Goal: Task Accomplishment & Management: Manage account settings

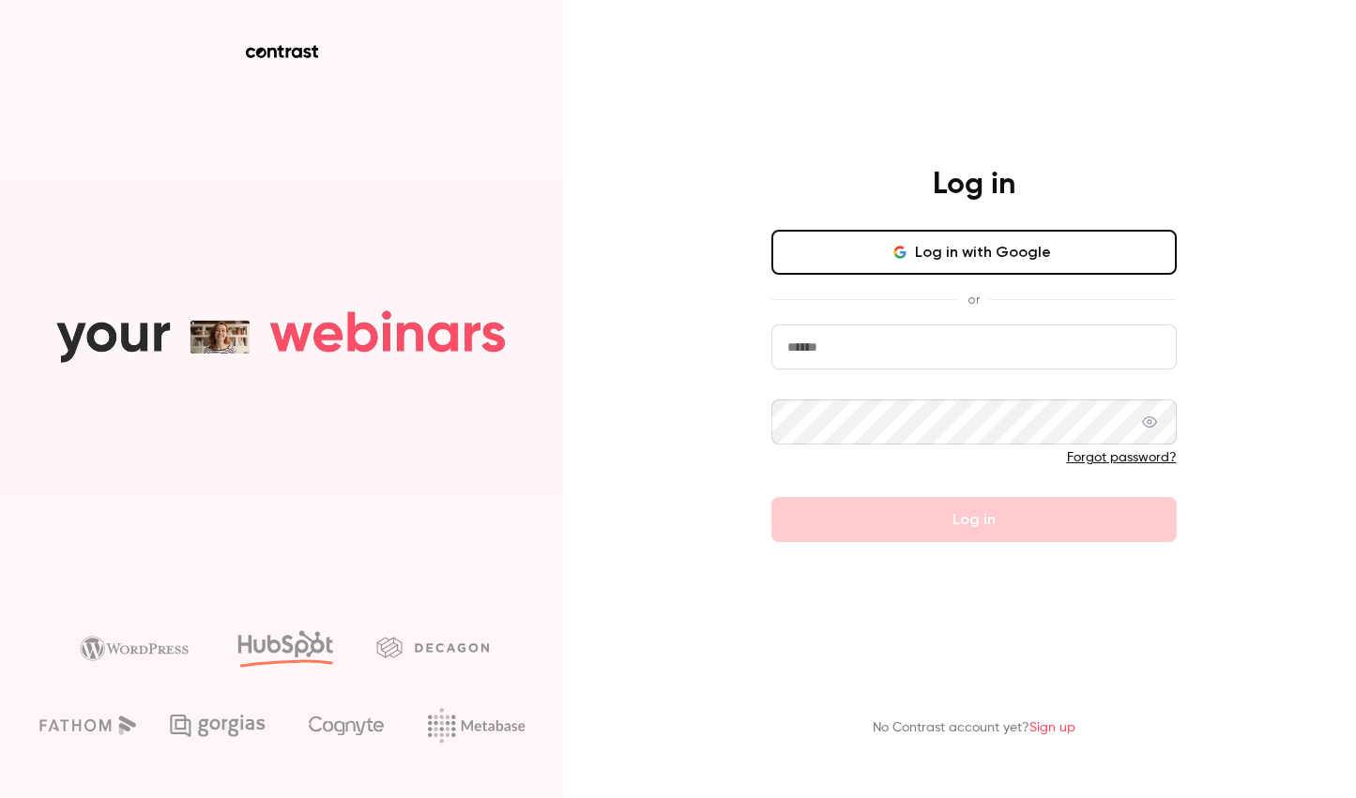
click at [936, 252] on button "Log in with Google" at bounding box center [973, 252] width 405 height 45
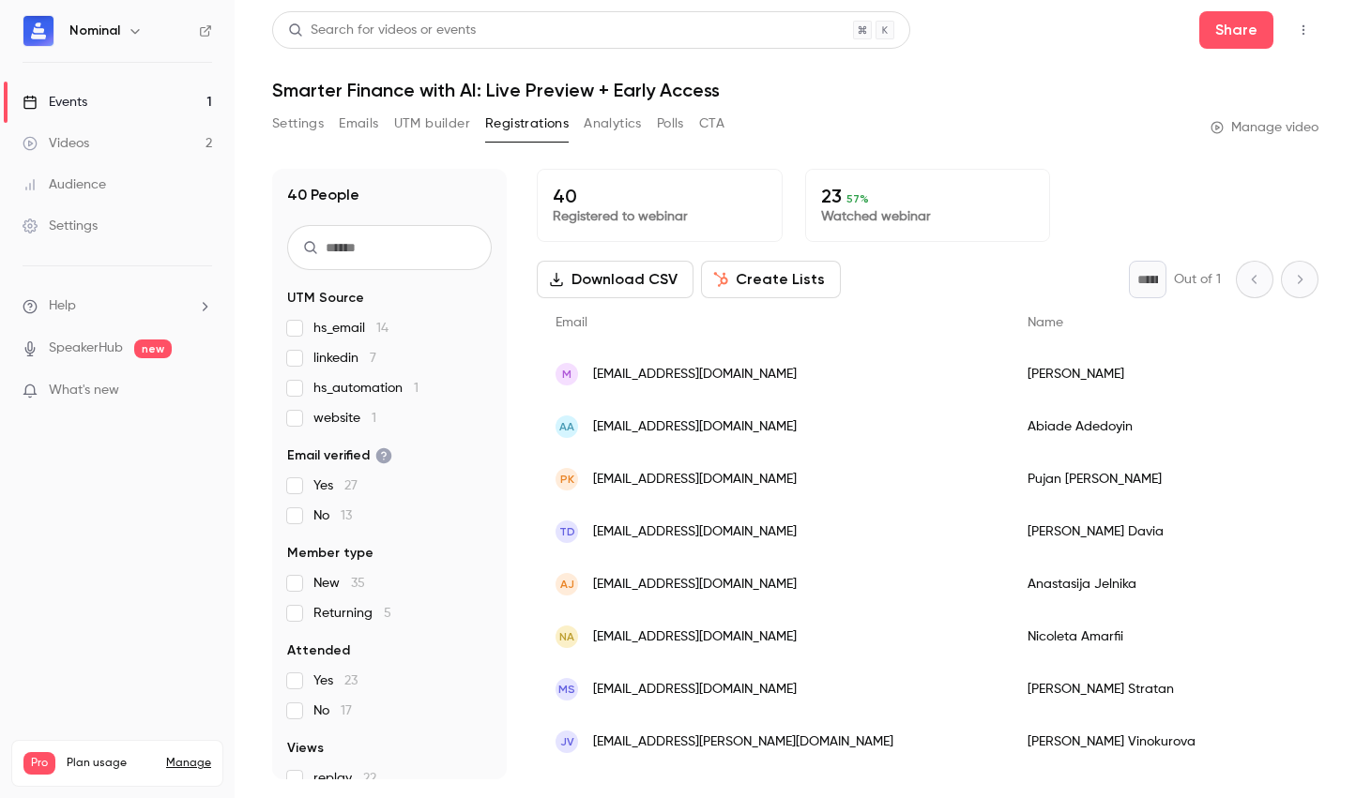
click at [78, 95] on div "Events" at bounding box center [55, 102] width 65 height 19
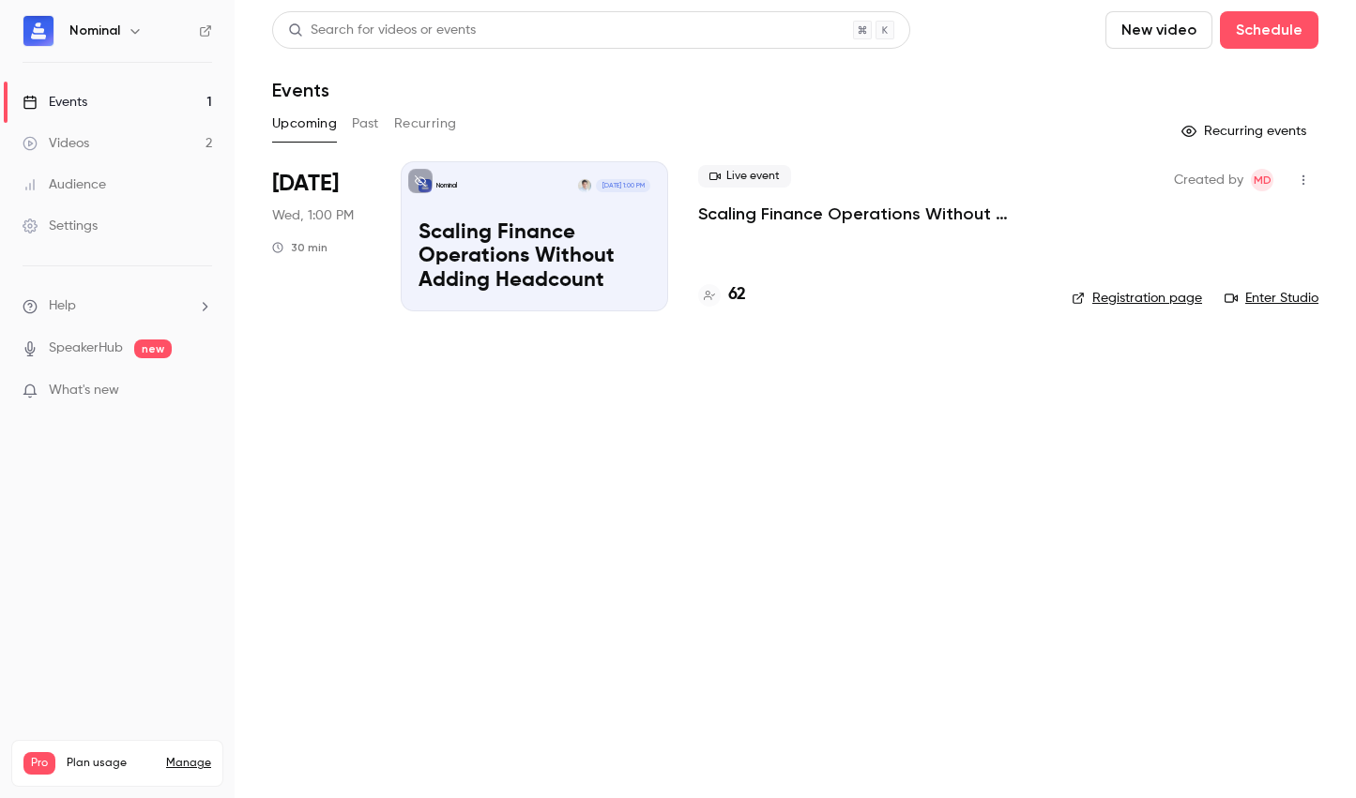
click at [714, 206] on p "Scaling Finance Operations Without Adding Headcount" at bounding box center [869, 214] width 343 height 23
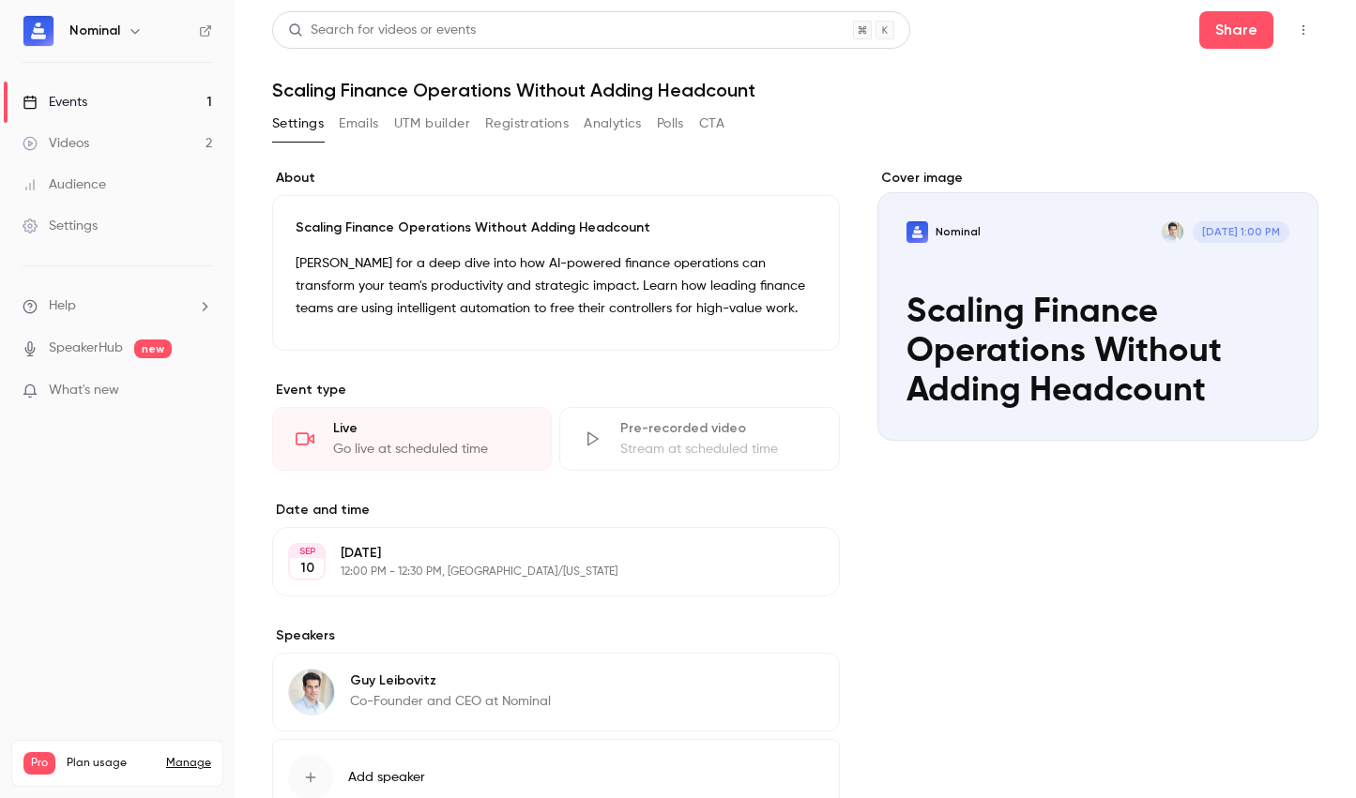
click at [522, 118] on button "Registrations" at bounding box center [526, 124] width 83 height 30
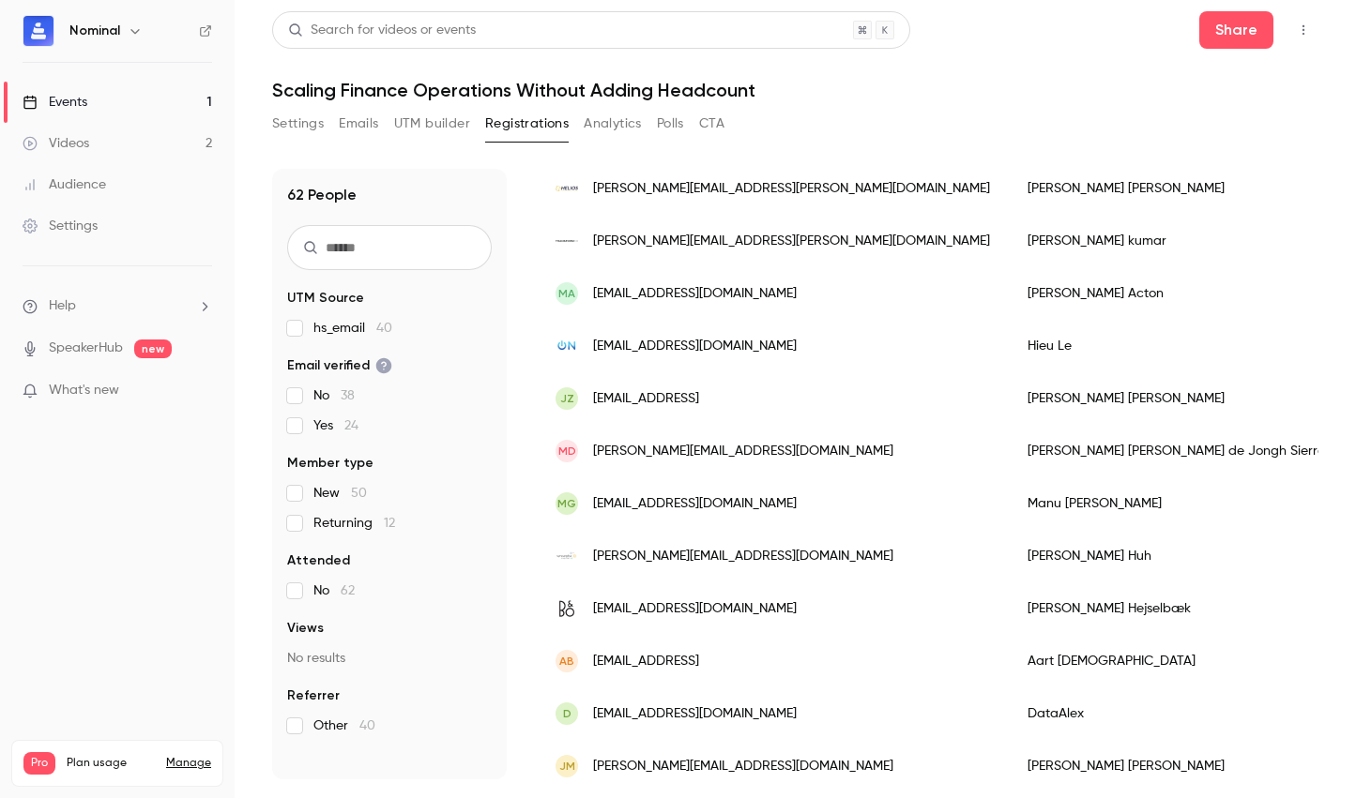
scroll to position [736, 0]
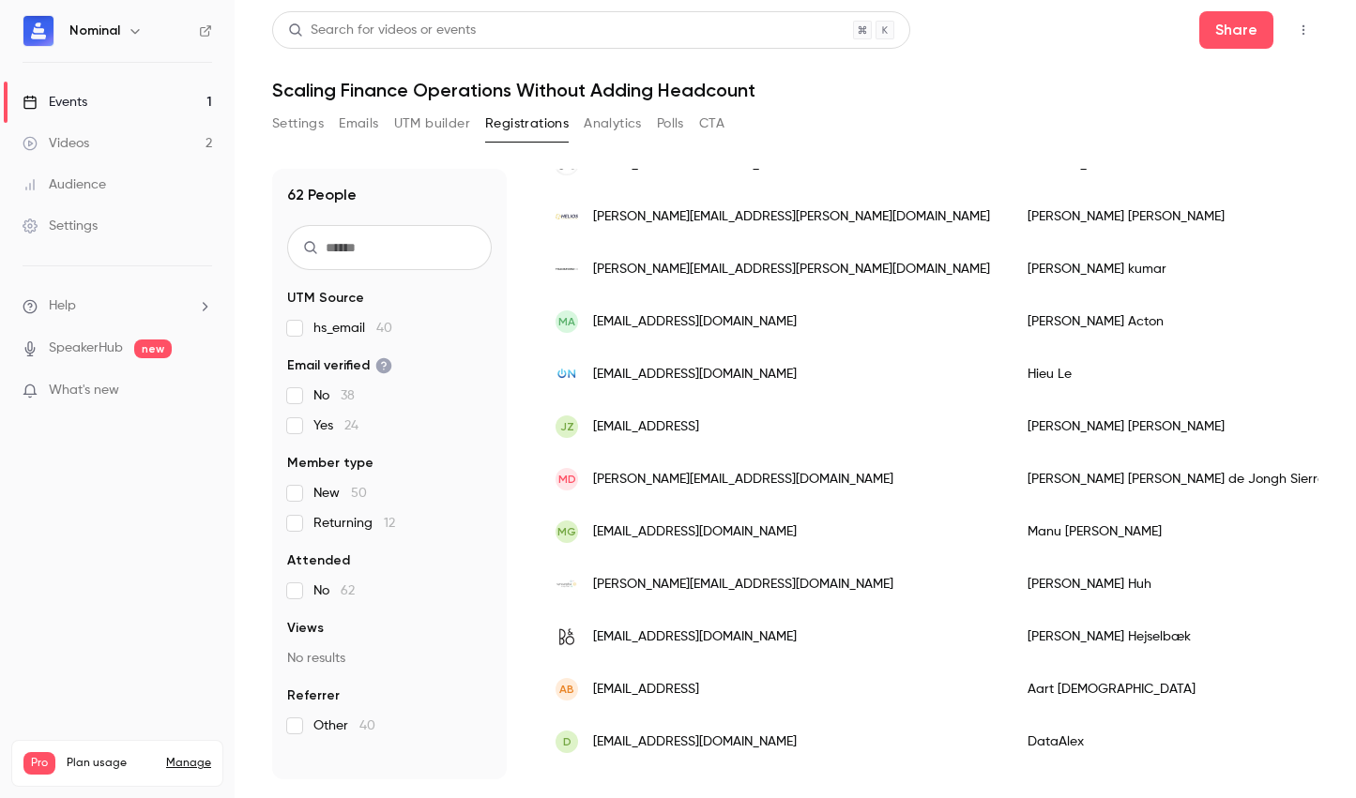
click at [773, 464] on div "Md [EMAIL_ADDRESS][DOMAIN_NAME]" at bounding box center [773, 479] width 472 height 53
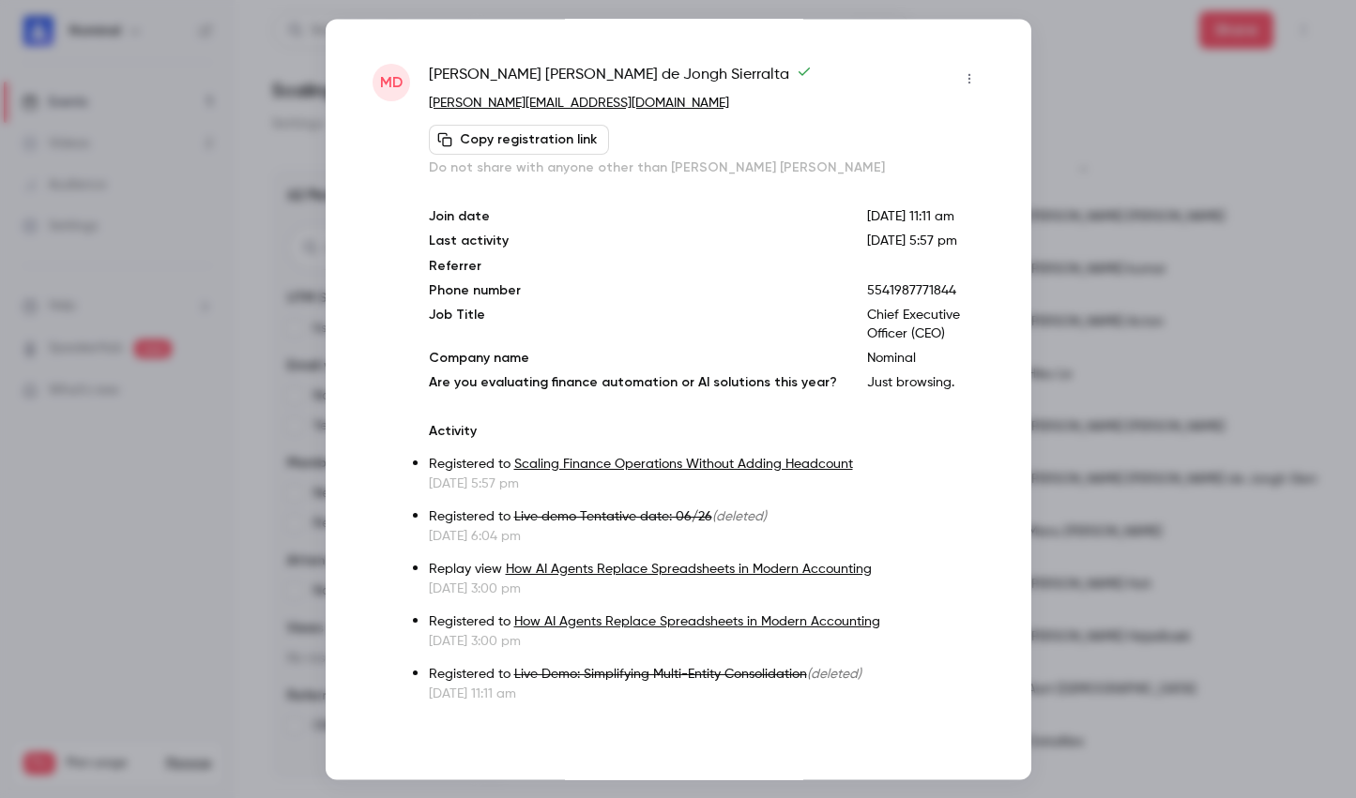
scroll to position [23, 0]
click at [1001, 20] on div "Md [PERSON_NAME] [PERSON_NAME] de Jongh Sierralta [EMAIL_ADDRESS][DOMAIN_NAME] …" at bounding box center [679, 399] width 706 height 761
click at [1104, 35] on div at bounding box center [678, 399] width 1356 height 798
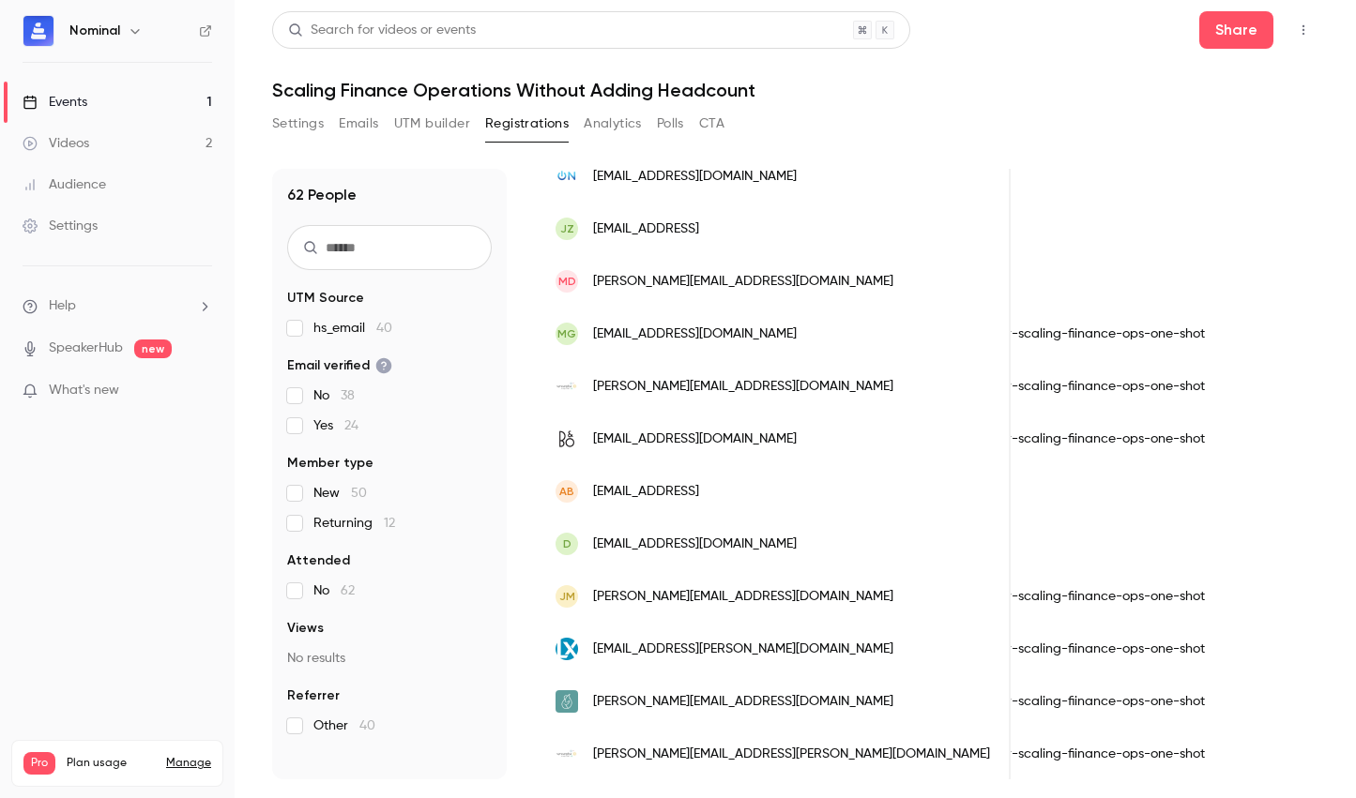
scroll to position [918, 0]
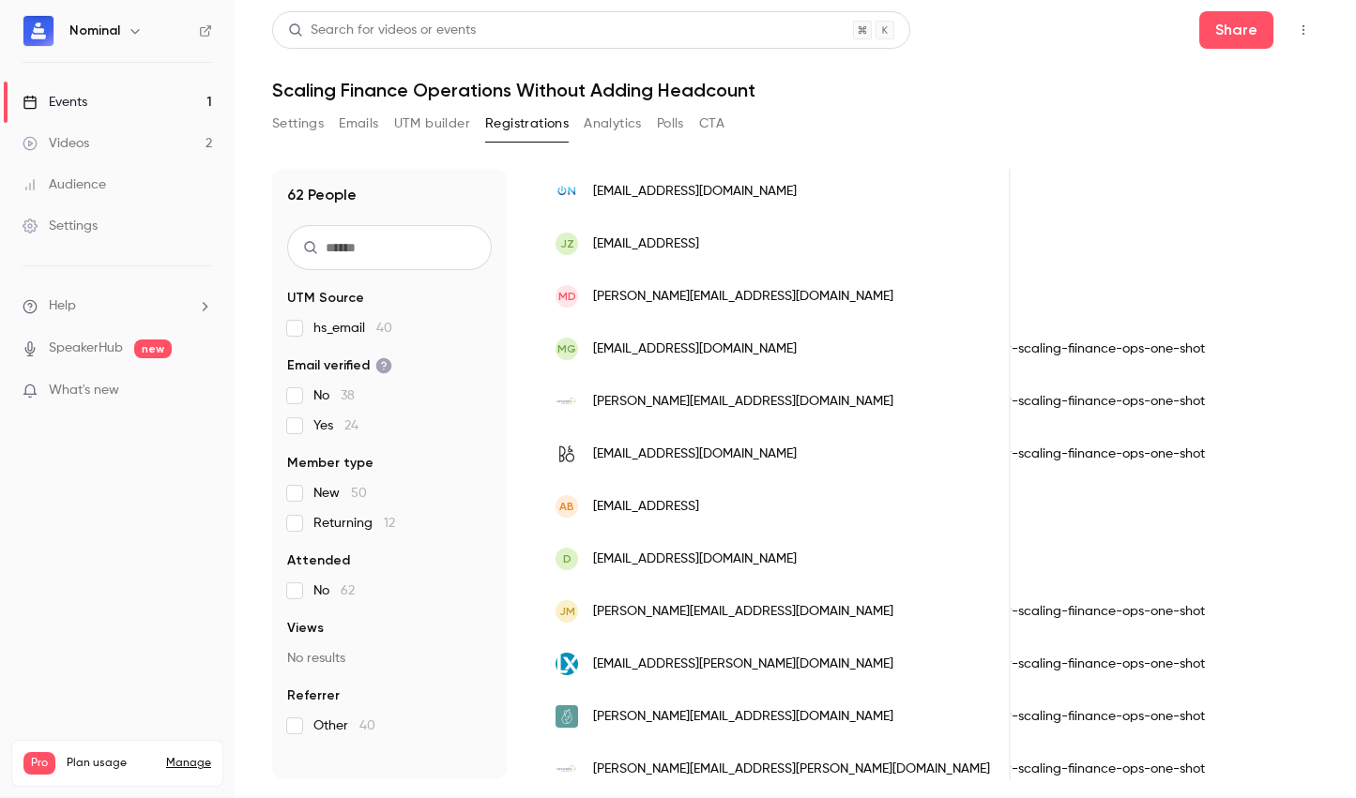
click at [814, 313] on div "Md [EMAIL_ADDRESS][DOMAIN_NAME]" at bounding box center [774, 296] width 474 height 53
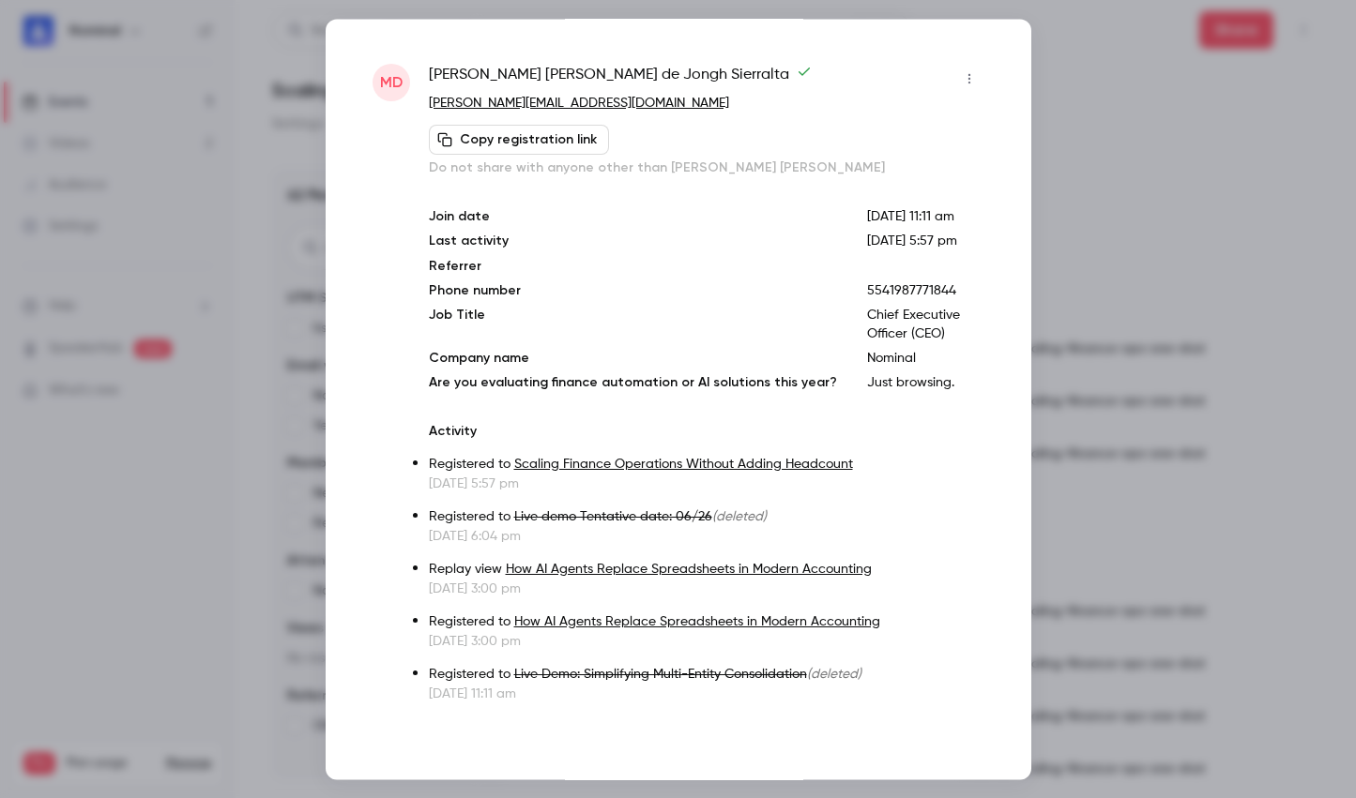
scroll to position [0, 0]
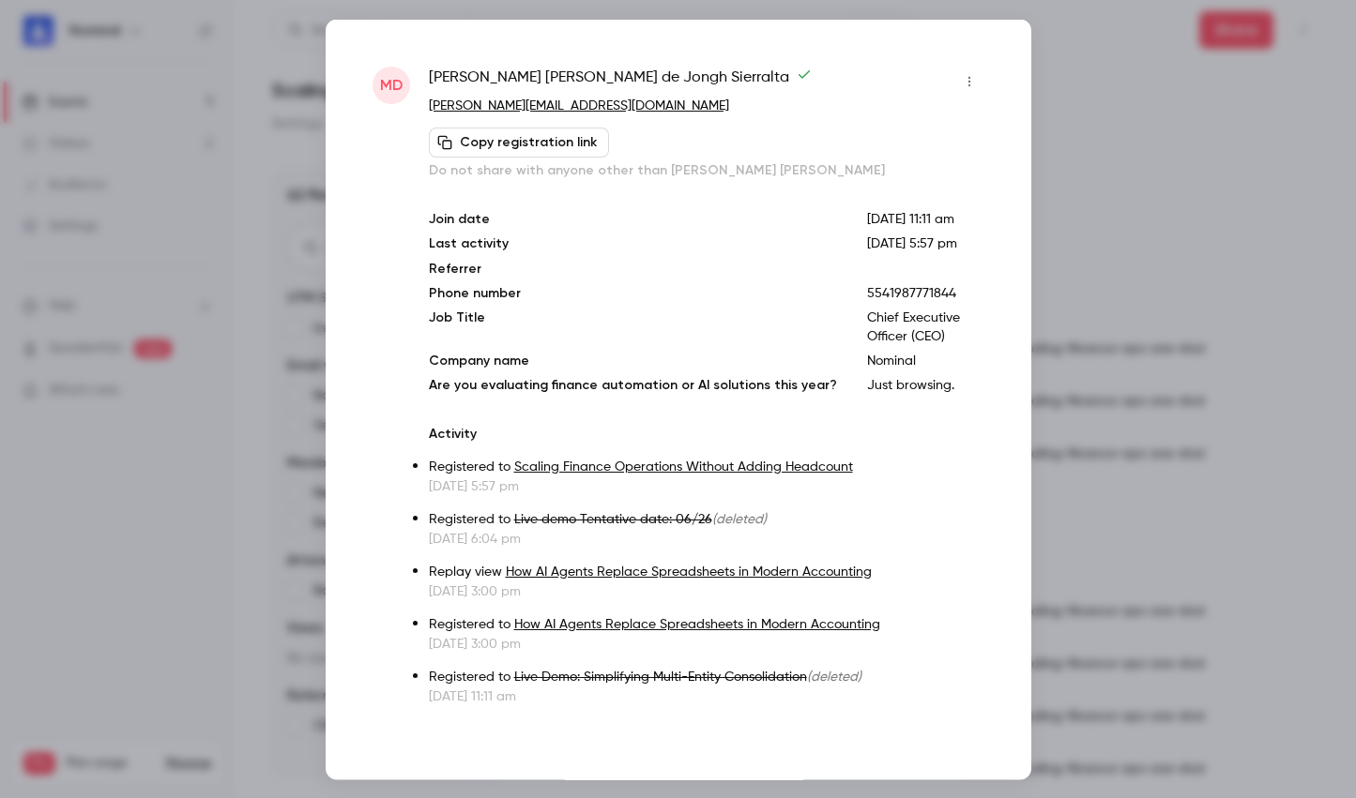
click at [962, 81] on icon "button" at bounding box center [969, 80] width 15 height 13
click at [911, 174] on div "Remove registration" at bounding box center [883, 177] width 143 height 19
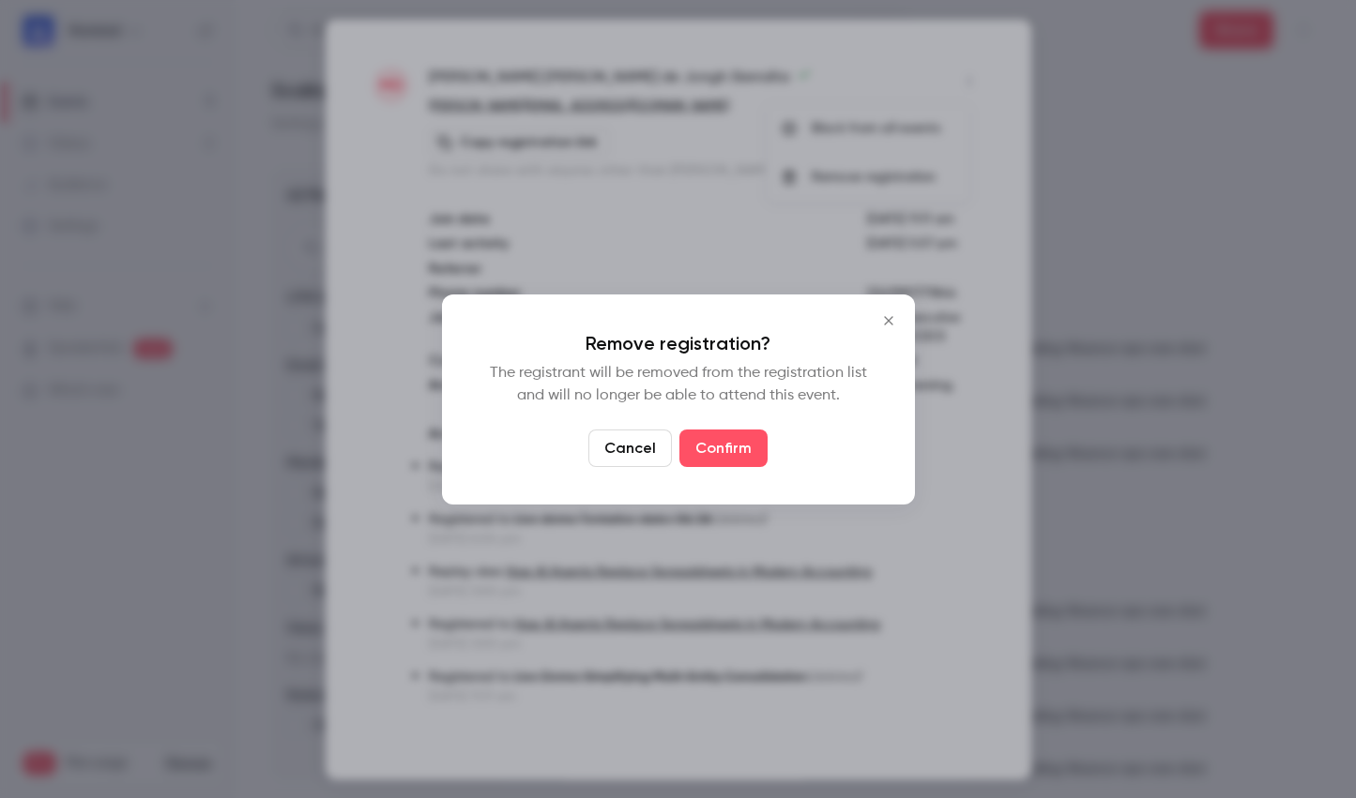
click at [885, 311] on button "Close" at bounding box center [889, 321] width 38 height 38
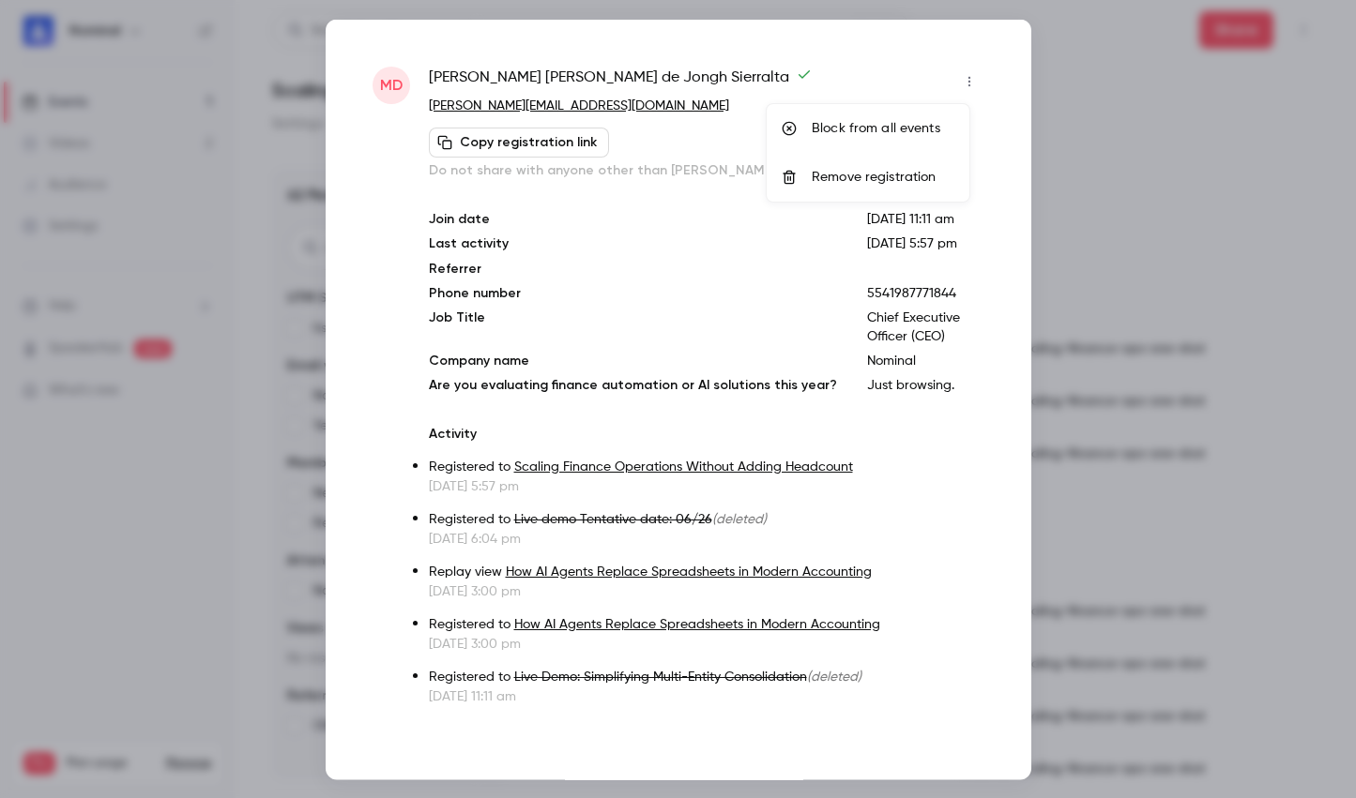
click at [1068, 43] on div at bounding box center [678, 399] width 1356 height 798
click at [327, 37] on div "Md [PERSON_NAME] [PERSON_NAME] de Jongh Sierralta [EMAIL_ADDRESS][DOMAIN_NAME] …" at bounding box center [679, 399] width 706 height 761
click at [935, 81] on div "[PERSON_NAME] [PERSON_NAME] de Jongh Sierralta" at bounding box center [706, 81] width 555 height 30
click at [936, 81] on div "[PERSON_NAME] [PERSON_NAME] de Jongh Sierralta" at bounding box center [706, 81] width 555 height 30
click at [991, 61] on div "Md [PERSON_NAME] [PERSON_NAME] de Jongh Sierralta [EMAIL_ADDRESS][DOMAIN_NAME] …" at bounding box center [679, 399] width 706 height 761
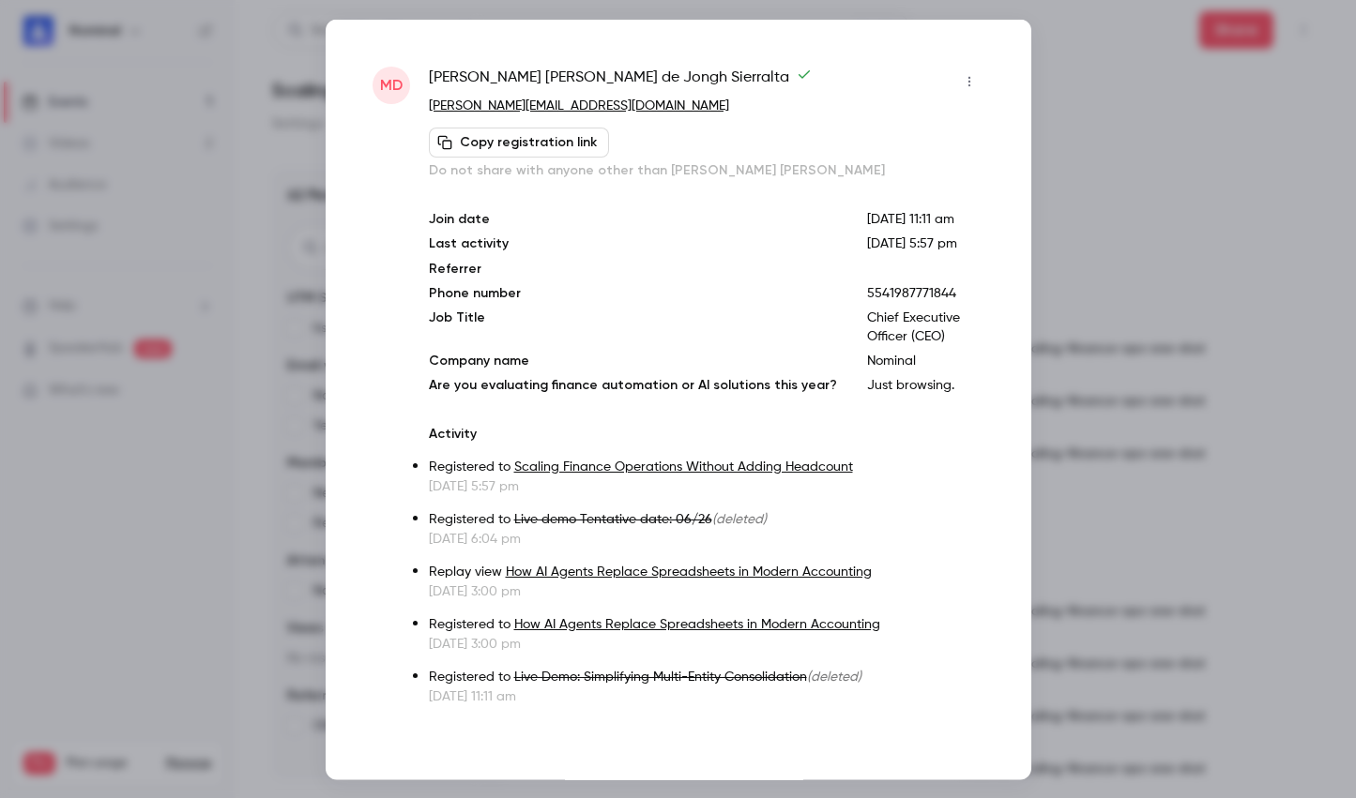
click at [1006, 53] on div "Md [PERSON_NAME] [PERSON_NAME] de Jongh Sierralta [EMAIL_ADDRESS][DOMAIN_NAME] …" at bounding box center [679, 399] width 706 height 761
click at [1151, 65] on div at bounding box center [678, 399] width 1356 height 798
